Goal: Find specific page/section: Find specific page/section

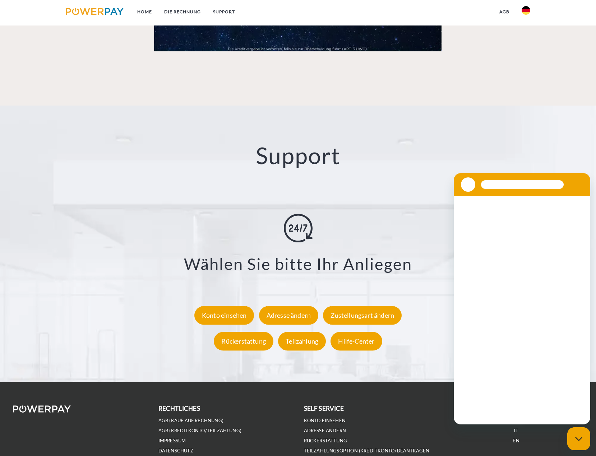
scroll to position [1262, 0]
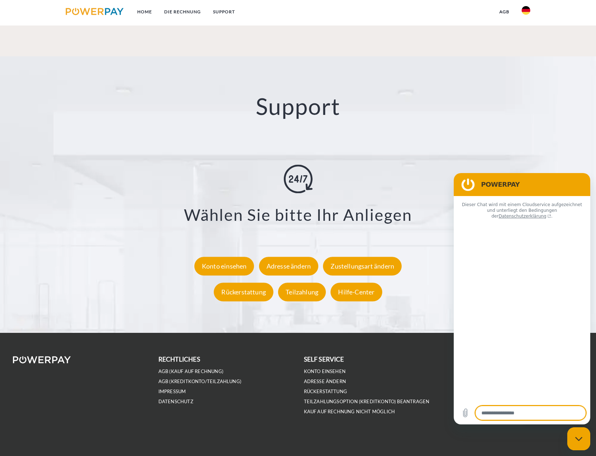
type textarea "*"
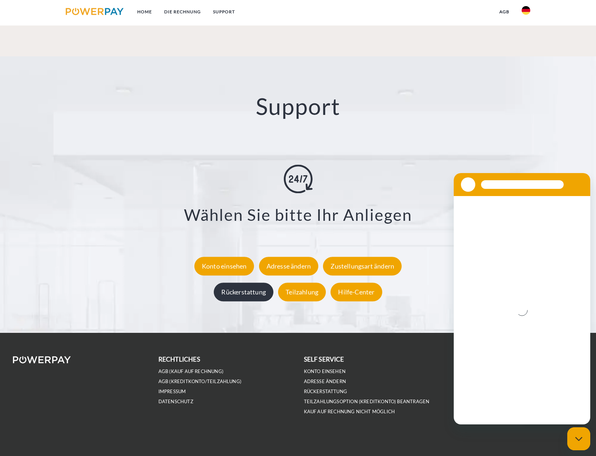
click at [256, 293] on div "Rückerstattung" at bounding box center [244, 292] width 60 height 19
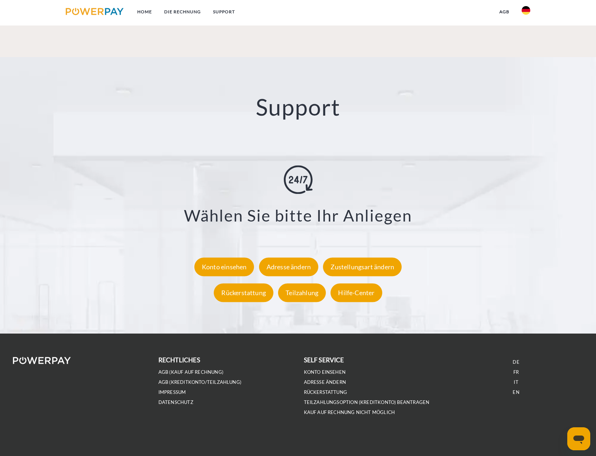
scroll to position [1262, 0]
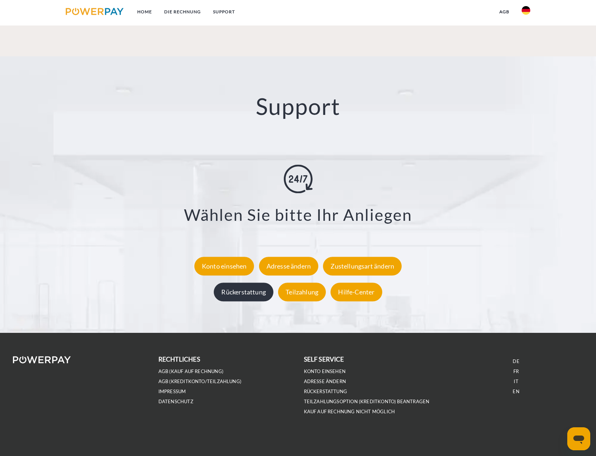
click at [260, 290] on div "Rückerstattung" at bounding box center [244, 292] width 60 height 19
